Goal: Find specific page/section: Find specific page/section

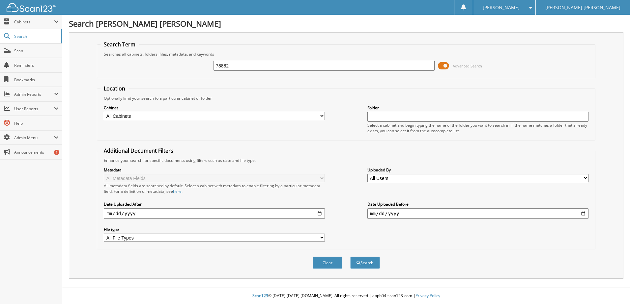
type input "78882"
click at [350, 257] on button "Search" at bounding box center [365, 263] width 30 height 12
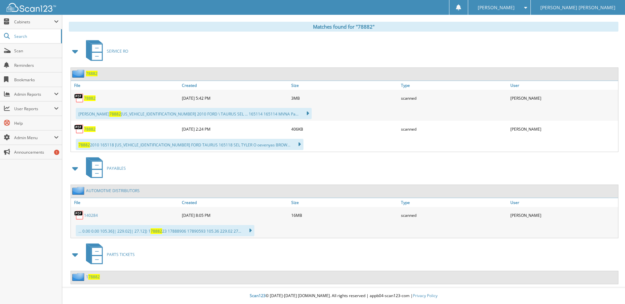
click at [92, 131] on span "78882" at bounding box center [90, 130] width 12 height 6
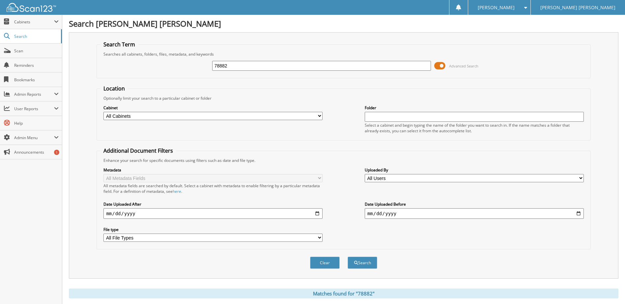
drag, startPoint x: 254, startPoint y: 67, endPoint x: 173, endPoint y: 61, distance: 81.3
click at [174, 61] on div "78882 Advanced Search" at bounding box center [343, 66] width 487 height 18
type input "76878"
click at [348, 257] on button "Search" at bounding box center [363, 263] width 30 height 12
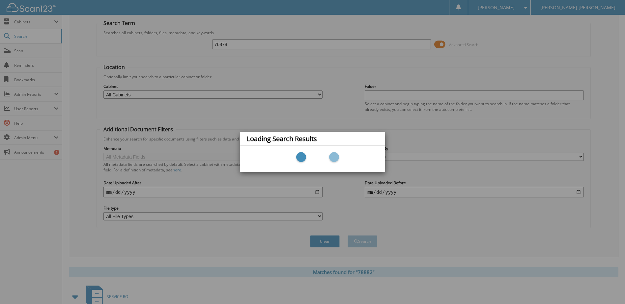
scroll to position [33, 0]
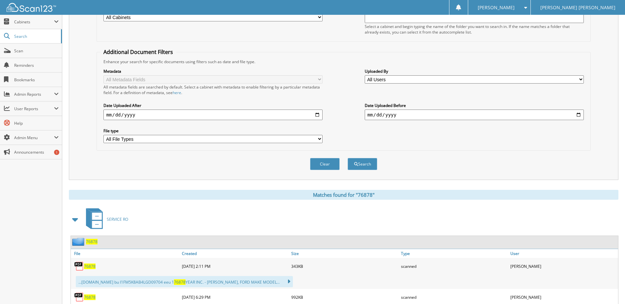
click at [93, 267] on span "76878" at bounding box center [90, 267] width 12 height 6
drag, startPoint x: 496, startPoint y: 41, endPoint x: 511, endPoint y: 53, distance: 19.2
click at [511, 53] on div "Location Optionally limit your search to a particular cabinet or folder Cabinet…" at bounding box center [344, 68] width 494 height 165
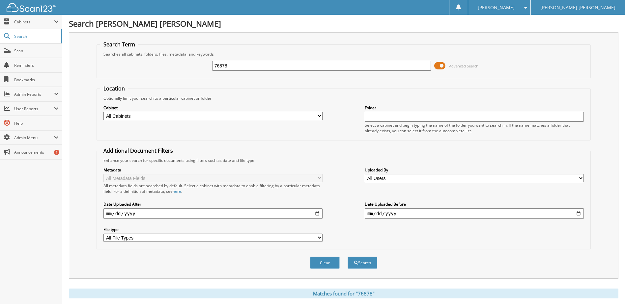
drag, startPoint x: 229, startPoint y: 62, endPoint x: 167, endPoint y: 57, distance: 61.8
click at [167, 57] on div "76878 Advanced Search" at bounding box center [343, 66] width 487 height 18
type input "76804"
click at [348, 257] on button "Search" at bounding box center [363, 263] width 30 height 12
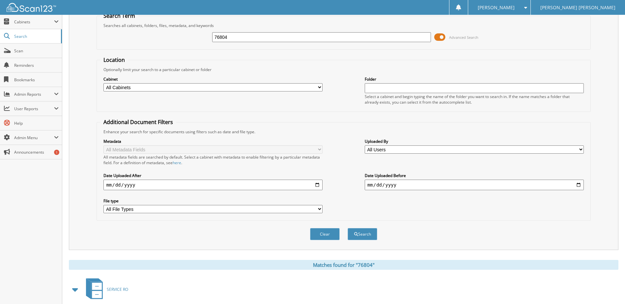
scroll to position [132, 0]
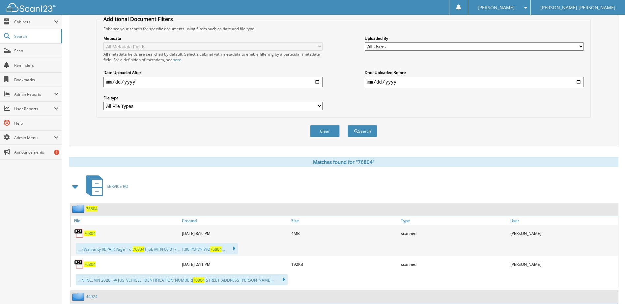
click at [92, 266] on span "76804" at bounding box center [90, 265] width 12 height 6
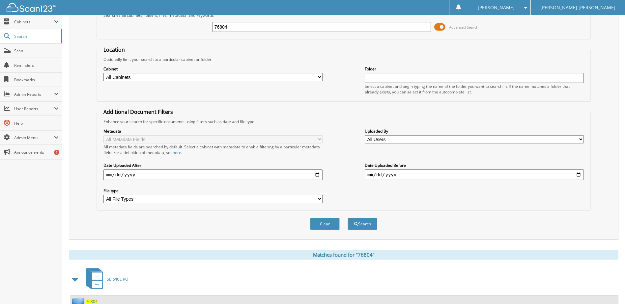
scroll to position [0, 0]
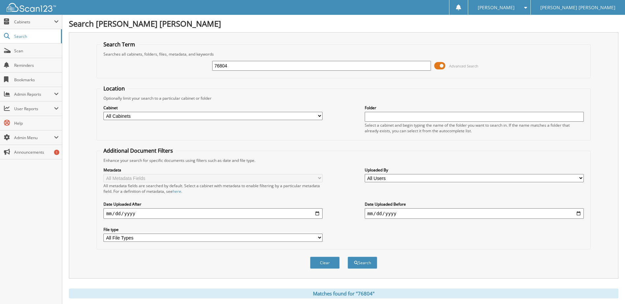
drag, startPoint x: 219, startPoint y: 62, endPoint x: 153, endPoint y: 49, distance: 67.8
click at [156, 49] on fieldset "Search Term Searches all cabinets, folders, files, metadata, and keywords 76804…" at bounding box center [344, 60] width 494 height 38
click at [242, 66] on input "76804" at bounding box center [321, 66] width 219 height 10
type input "78897"
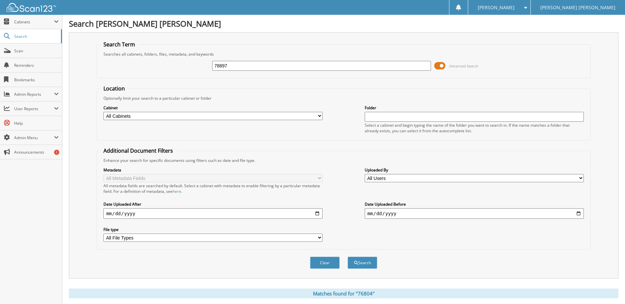
click at [348, 257] on button "Search" at bounding box center [363, 263] width 30 height 12
